Goal: Task Accomplishment & Management: Manage account settings

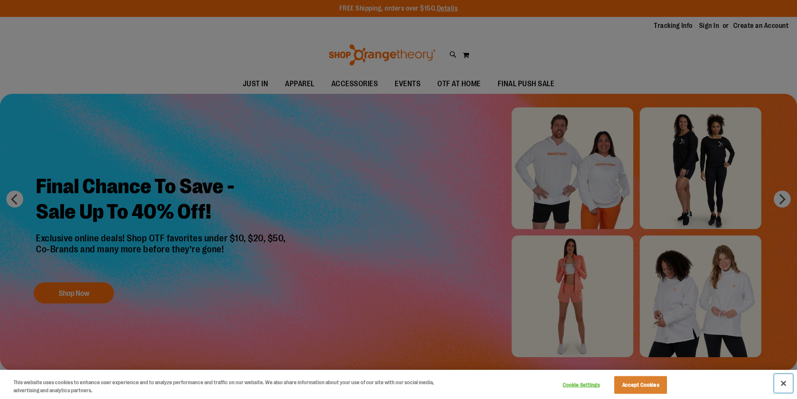
click at [781, 377] on button "Close" at bounding box center [783, 383] width 19 height 19
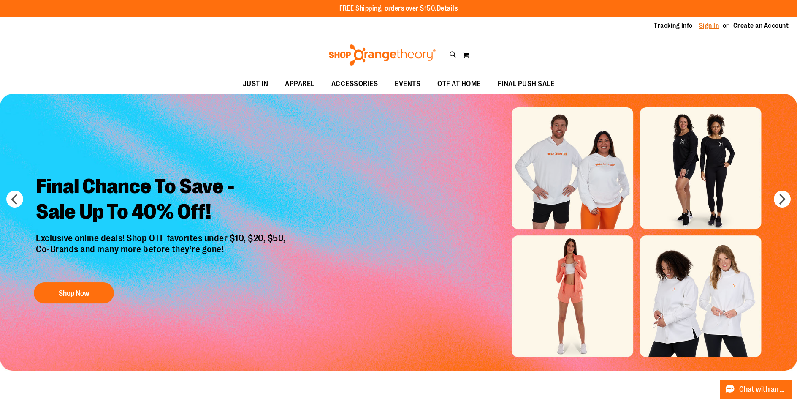
click at [709, 23] on link "Sign In" at bounding box center [709, 25] width 20 height 9
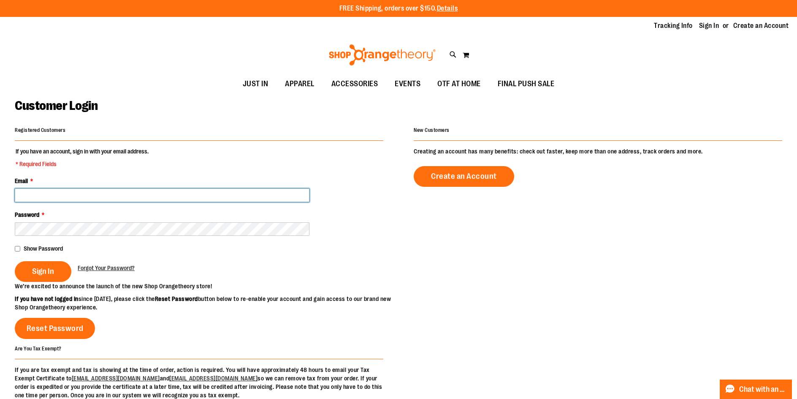
click at [151, 193] on input "Email *" at bounding box center [162, 195] width 295 height 14
click at [174, 193] on input "Email *" at bounding box center [162, 195] width 295 height 14
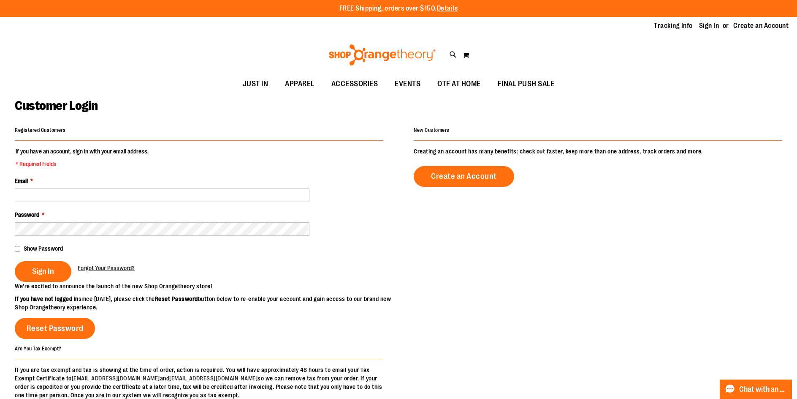
click at [203, 160] on fieldset "If you have an account, sign in with your email address. * Required Fields Emai…" at bounding box center [199, 214] width 369 height 135
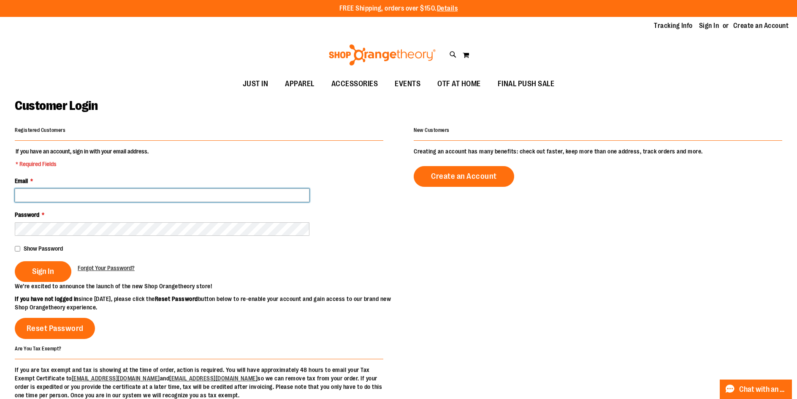
click at [122, 188] on input "Email *" at bounding box center [162, 195] width 295 height 14
type input "**********"
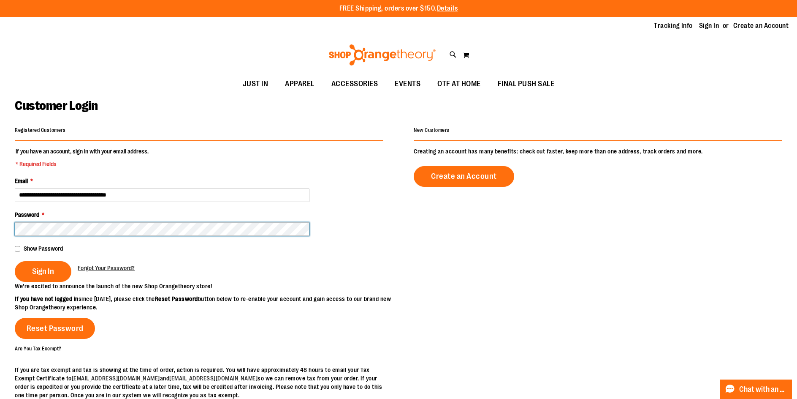
click at [15, 261] on button "Sign In" at bounding box center [43, 271] width 57 height 21
